Goal: Task Accomplishment & Management: Manage account settings

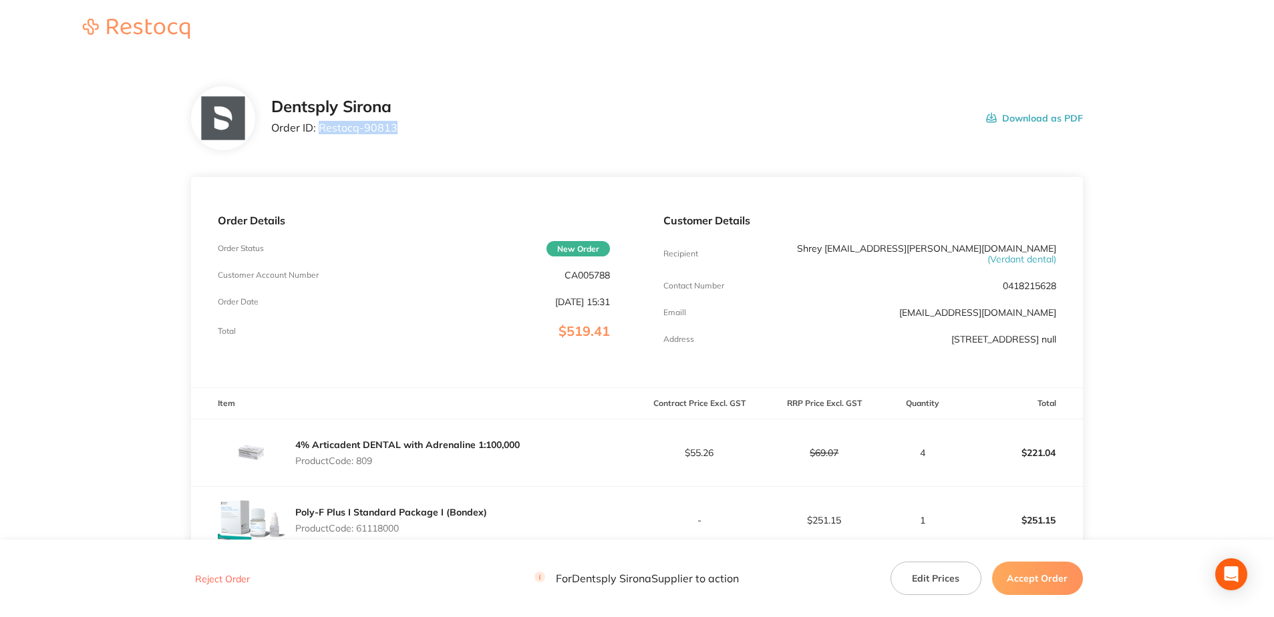
drag, startPoint x: 401, startPoint y: 131, endPoint x: 318, endPoint y: 130, distance: 82.8
click at [318, 130] on div "Dentsply Sirona Order ID: Restocq- 90813 Download as PDF" at bounding box center [677, 118] width 812 height 41
copy p "Restocq- 90813"
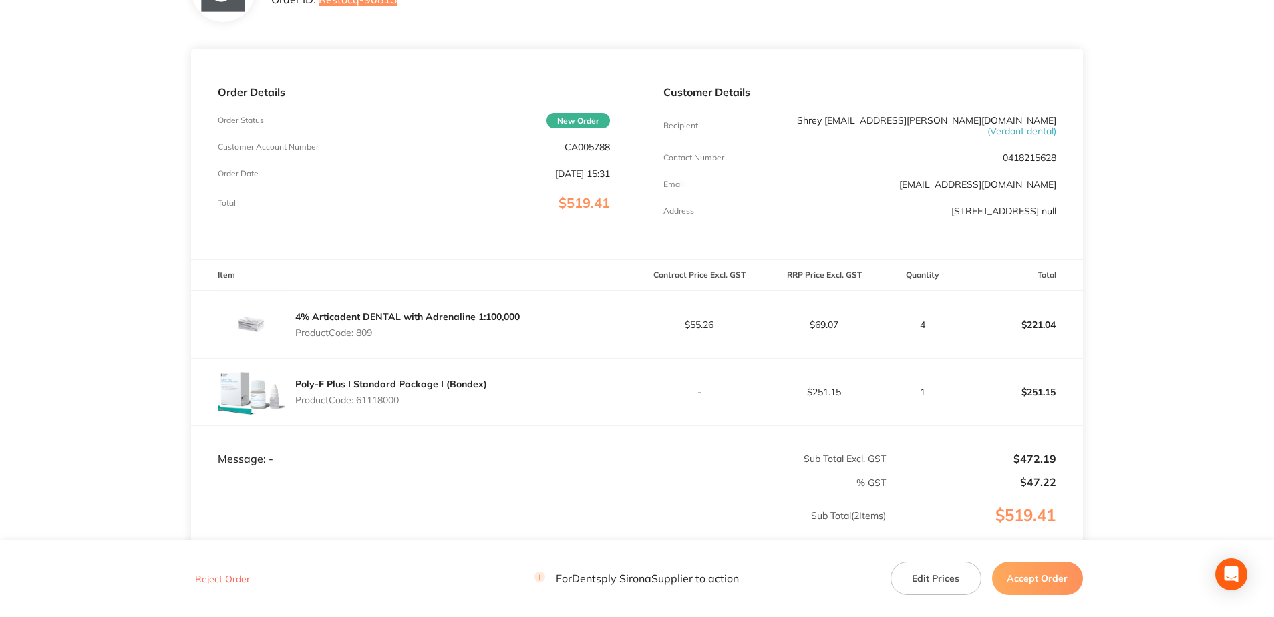
scroll to position [134, 0]
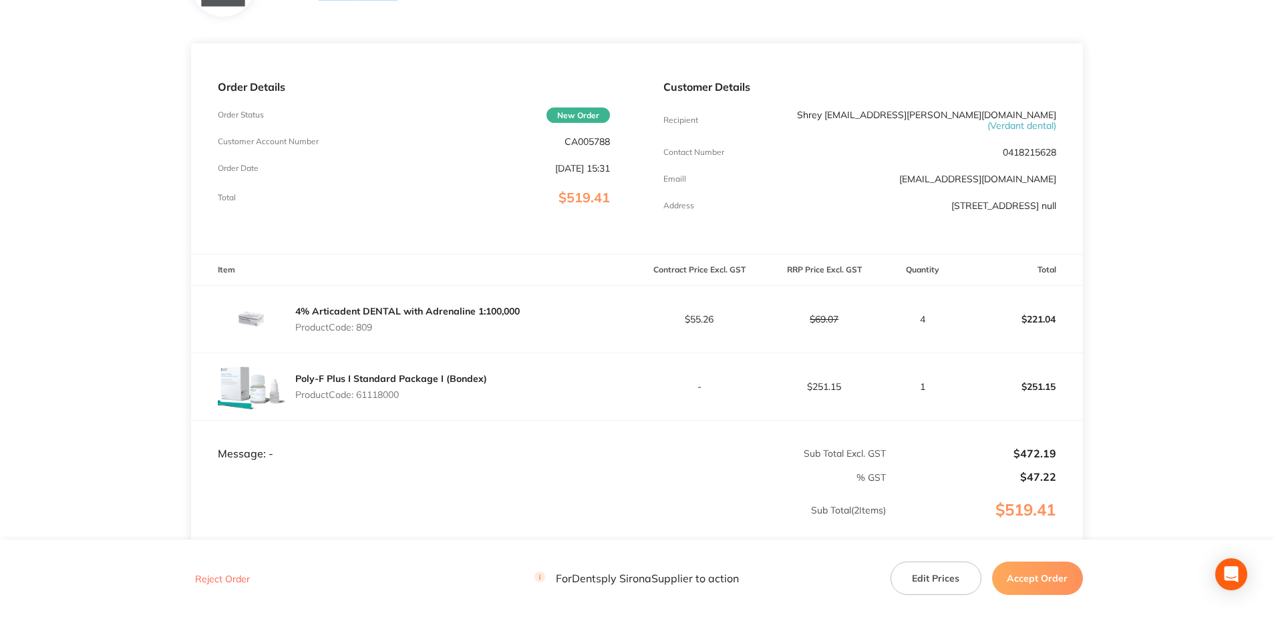
drag, startPoint x: 378, startPoint y: 317, endPoint x: 359, endPoint y: 324, distance: 20.1
click at [359, 324] on p "Product Code: 809" at bounding box center [407, 327] width 224 height 11
drag, startPoint x: 404, startPoint y: 395, endPoint x: 360, endPoint y: 393, distance: 44.1
click at [360, 393] on div "Poly-F Plus I Standard Package I (Bondex) Product Code: 61118000" at bounding box center [391, 386] width 192 height 37
copy p "61118000"
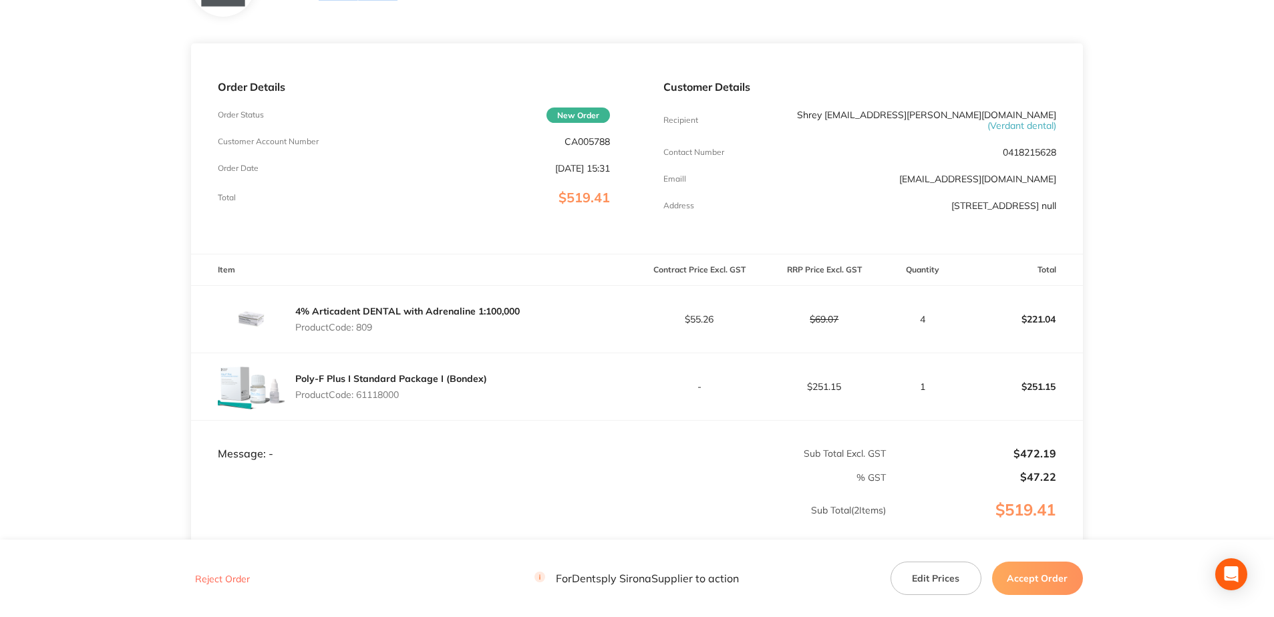
click at [1047, 591] on button "Accept Order" at bounding box center [1037, 578] width 91 height 33
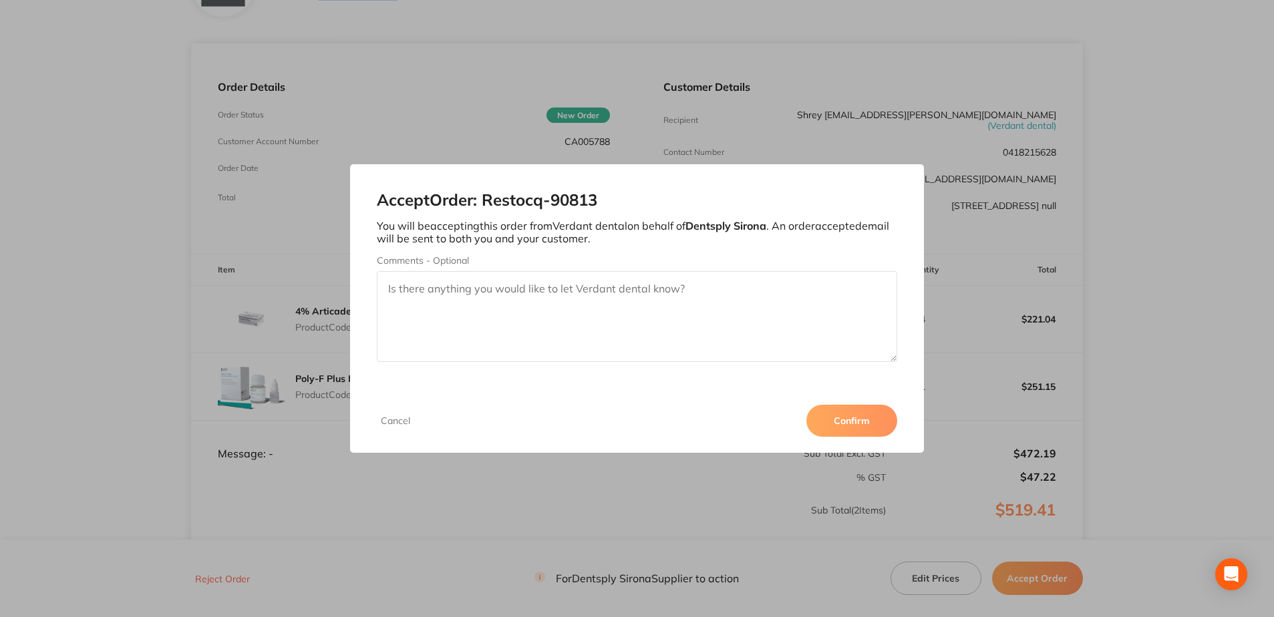
click at [864, 422] on button "Confirm" at bounding box center [851, 421] width 91 height 32
